Goal: Transaction & Acquisition: Purchase product/service

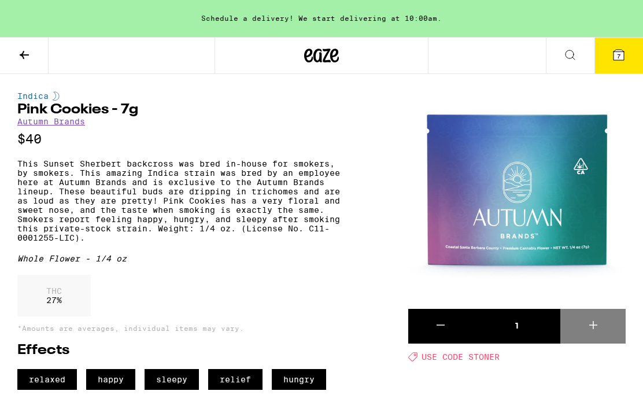
click at [624, 57] on icon at bounding box center [618, 55] width 14 height 14
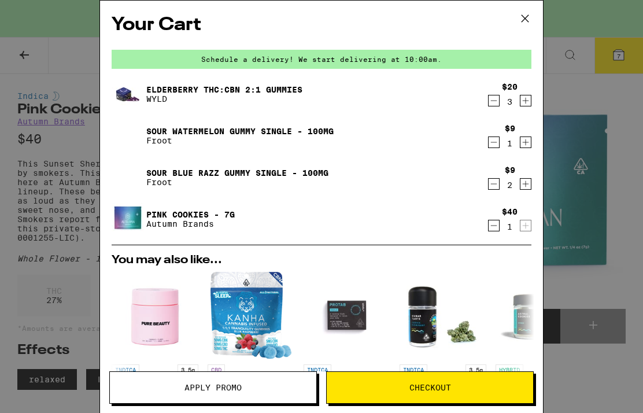
click at [491, 101] on icon "Decrement" at bounding box center [493, 101] width 10 height 14
click at [492, 99] on icon "Decrement" at bounding box center [493, 101] width 10 height 14
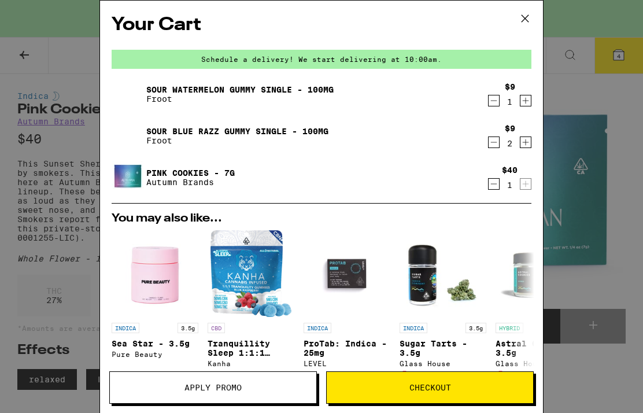
click at [493, 94] on div "$9 1" at bounding box center [509, 94] width 43 height 24
click at [495, 102] on icon "Decrement" at bounding box center [493, 101] width 10 height 14
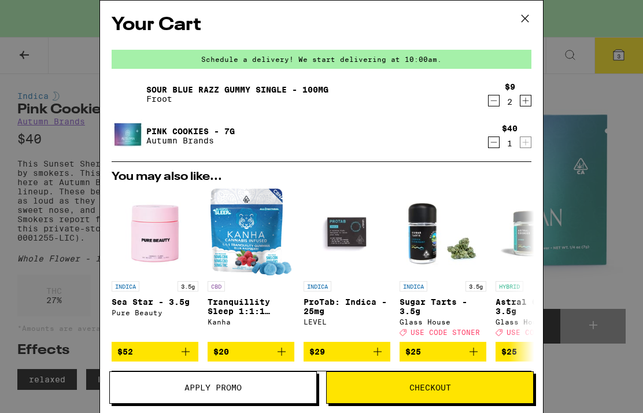
click at [529, 137] on div "$40 1" at bounding box center [509, 136] width 43 height 24
click at [606, 85] on div "Your Cart Schedule a delivery! We start delivering at 10:00am. Sour Blue Razz G…" at bounding box center [321, 206] width 643 height 413
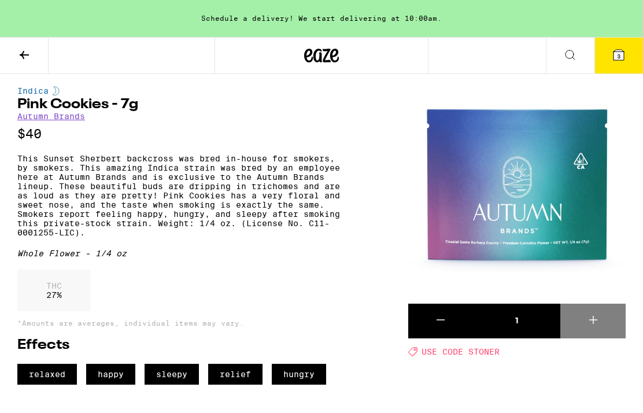
scroll to position [4, 0]
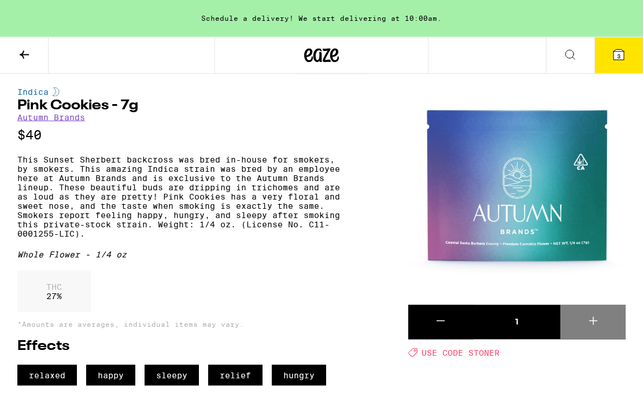
click at [36, 42] on button at bounding box center [24, 56] width 49 height 36
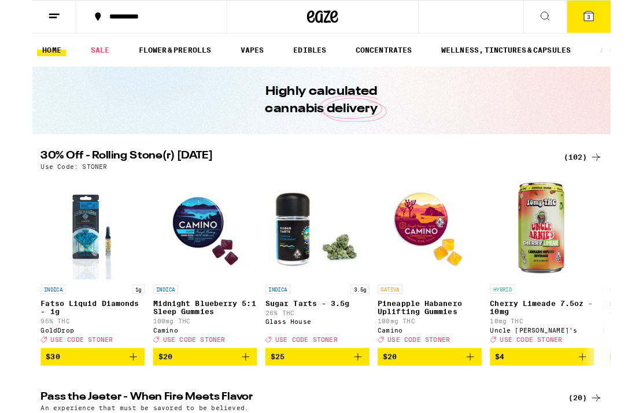
click at [615, 168] on div "(102)" at bounding box center [612, 175] width 43 height 14
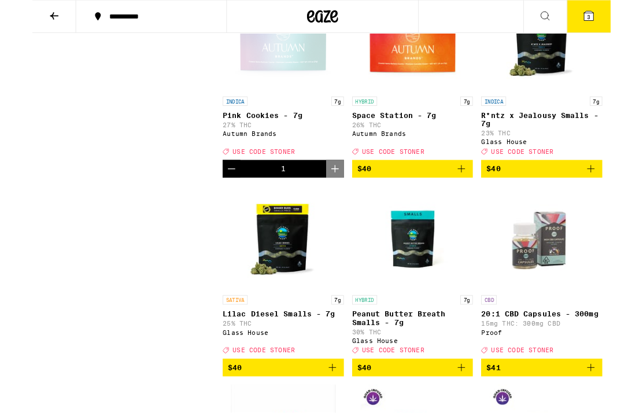
scroll to position [5888, 0]
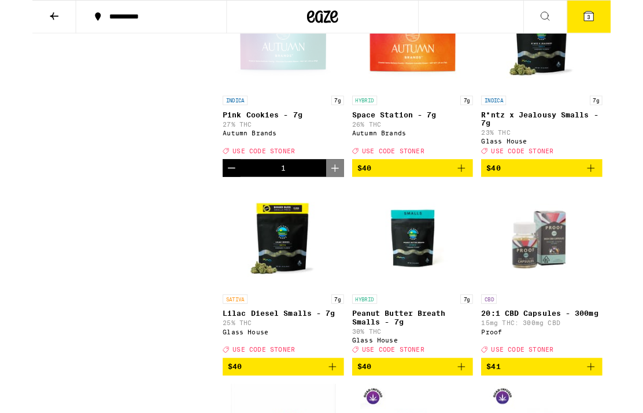
click at [282, 196] on div "1" at bounding box center [278, 187] width 135 height 20
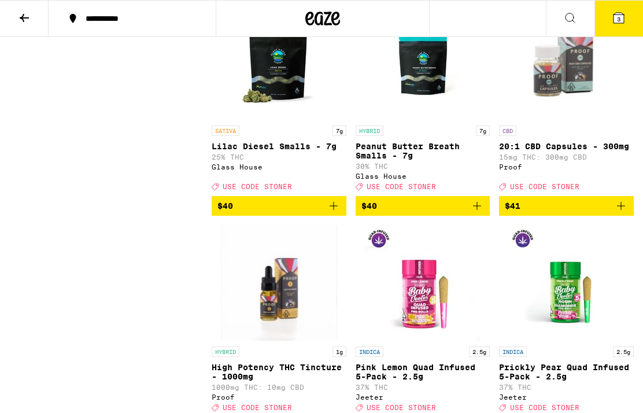
scroll to position [6058, 0]
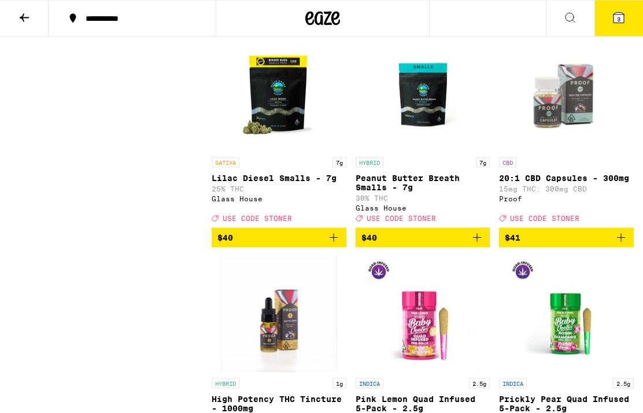
click at [469, 24] on span "$40" at bounding box center [422, 17] width 123 height 14
click at [363, 23] on icon "Decrement" at bounding box center [365, 16] width 14 height 14
click at [486, 26] on button "$40" at bounding box center [422, 16] width 135 height 20
click at [484, 23] on icon "Increment" at bounding box center [480, 16] width 14 height 14
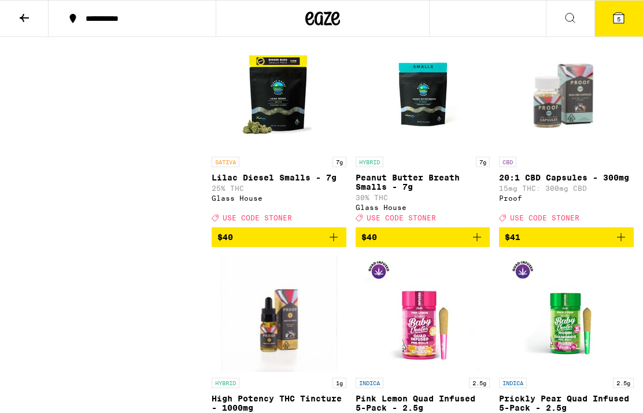
click at [364, 23] on icon "Decrement" at bounding box center [365, 16] width 14 height 14
click at [369, 23] on icon "Decrement" at bounding box center [365, 16] width 14 height 14
click at [259, 26] on div "1" at bounding box center [278, 16] width 135 height 20
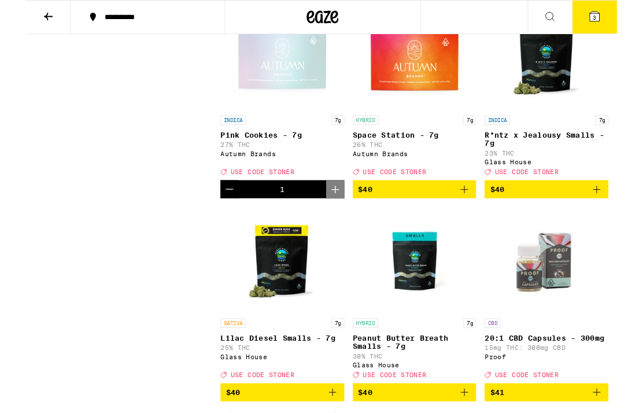
scroll to position [5859, 0]
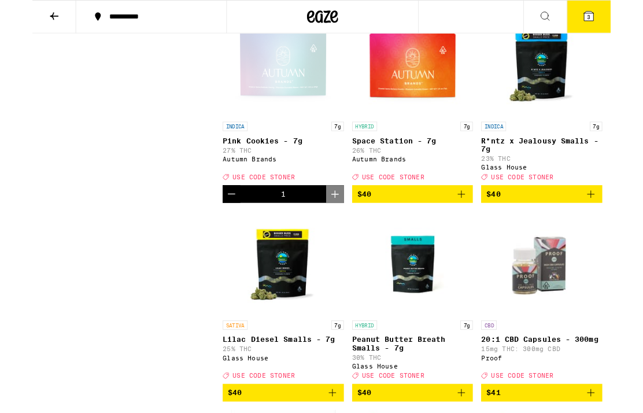
click at [430, 129] on img "Open page for Space Station - 7g from Autumn Brands" at bounding box center [423, 72] width 116 height 116
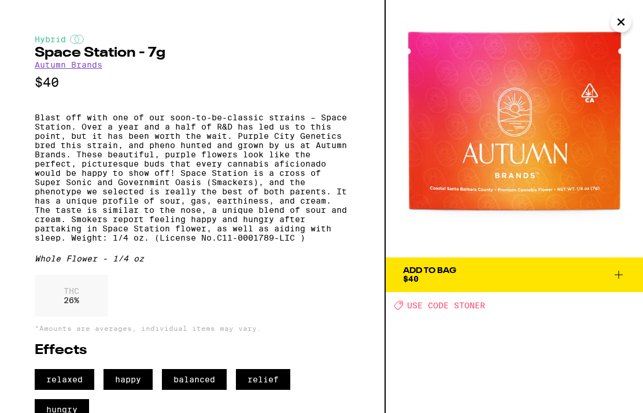
click at [621, 270] on icon at bounding box center [618, 275] width 14 height 14
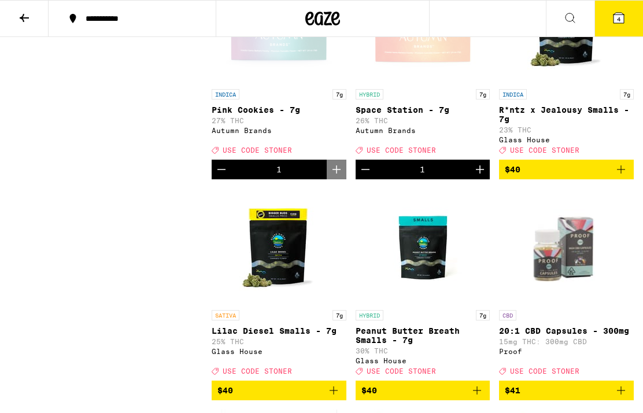
click at [624, 11] on icon at bounding box center [618, 18] width 14 height 14
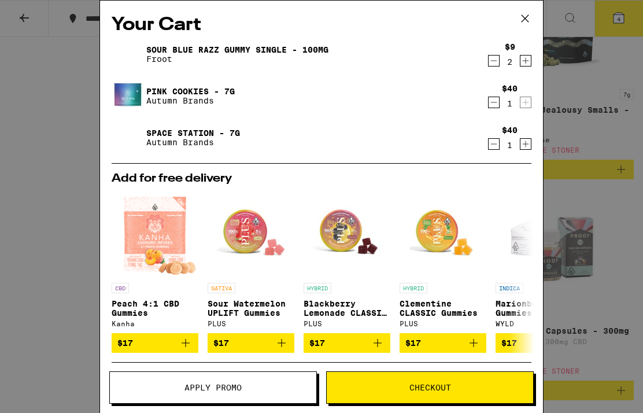
click at [220, 395] on button "Apply Promo" at bounding box center [212, 387] width 207 height 32
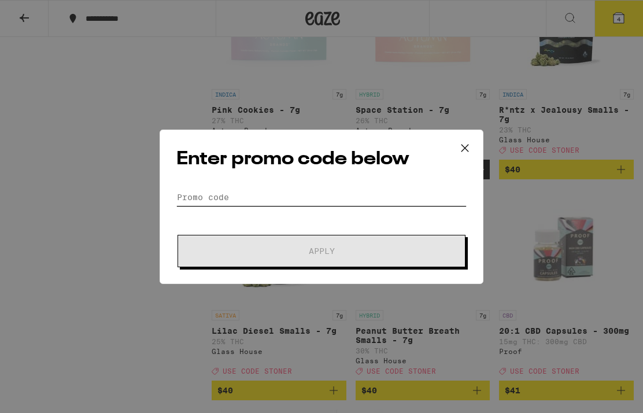
click at [230, 191] on input "Promo Code" at bounding box center [321, 196] width 290 height 17
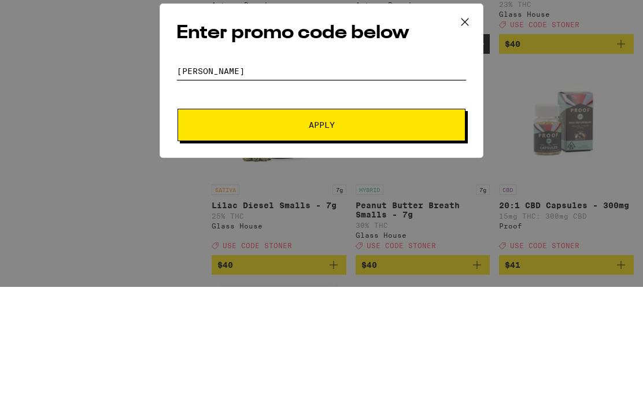
type input "[PERSON_NAME]"
click at [327, 247] on span "Apply" at bounding box center [322, 251] width 26 height 8
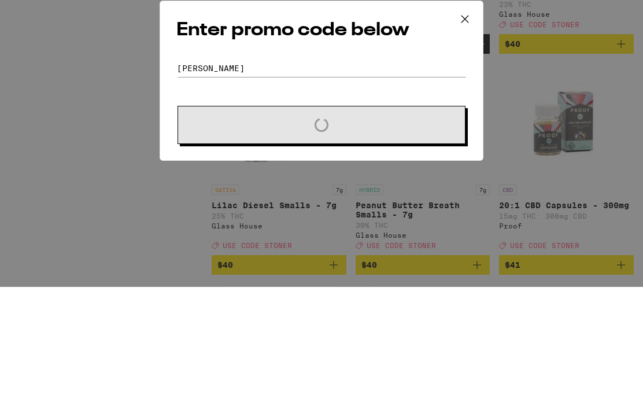
scroll to position [6031, 0]
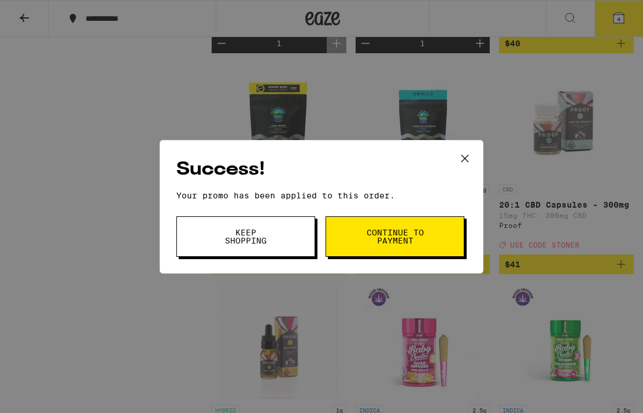
click at [411, 231] on span "Continue to payment" at bounding box center [394, 236] width 59 height 16
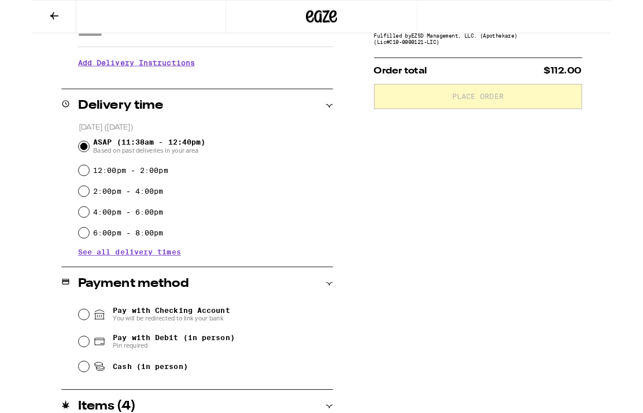
scroll to position [225, 0]
click at [58, 410] on input "Cash (in person)" at bounding box center [57, 407] width 12 height 12
radio input "true"
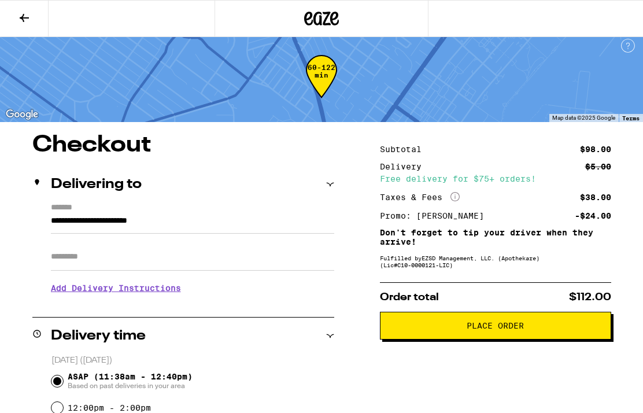
scroll to position [0, 0]
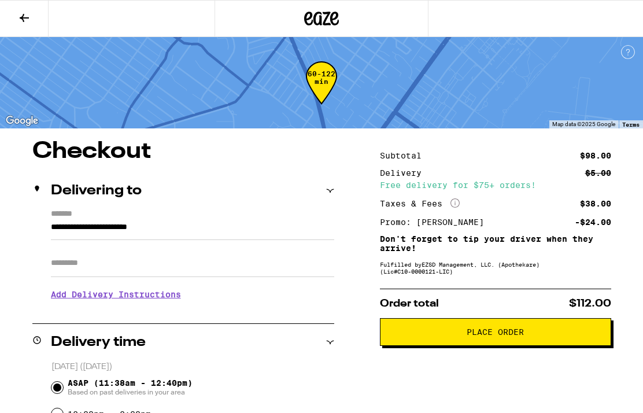
click at [513, 329] on button "Place Order" at bounding box center [495, 332] width 231 height 28
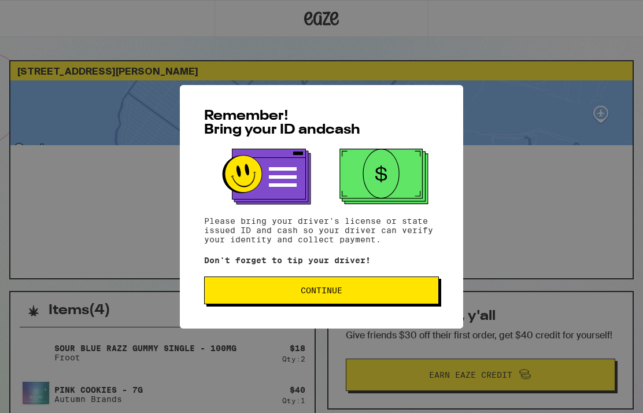
click at [329, 287] on button "Continue" at bounding box center [321, 290] width 235 height 28
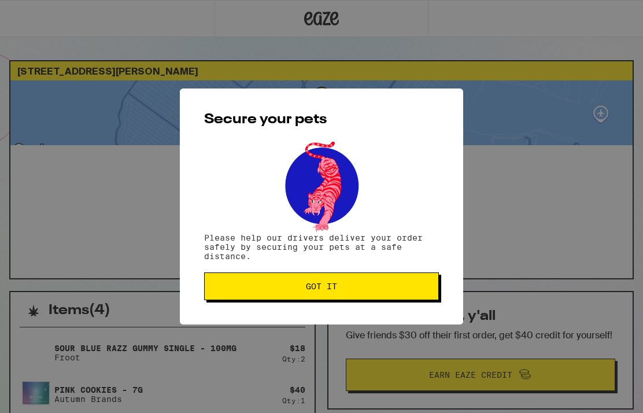
click at [355, 276] on button "Got it" at bounding box center [321, 286] width 235 height 28
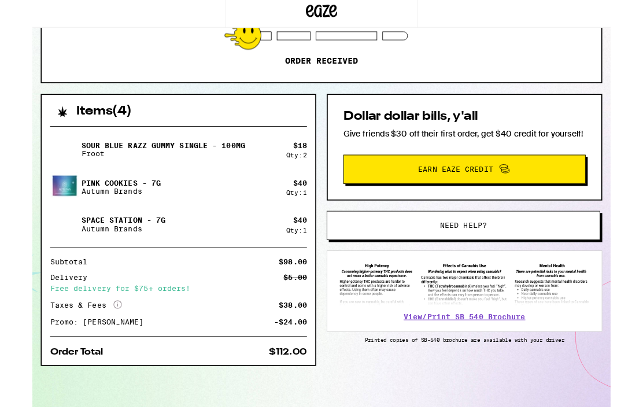
scroll to position [183, 0]
